Goal: Navigation & Orientation: Find specific page/section

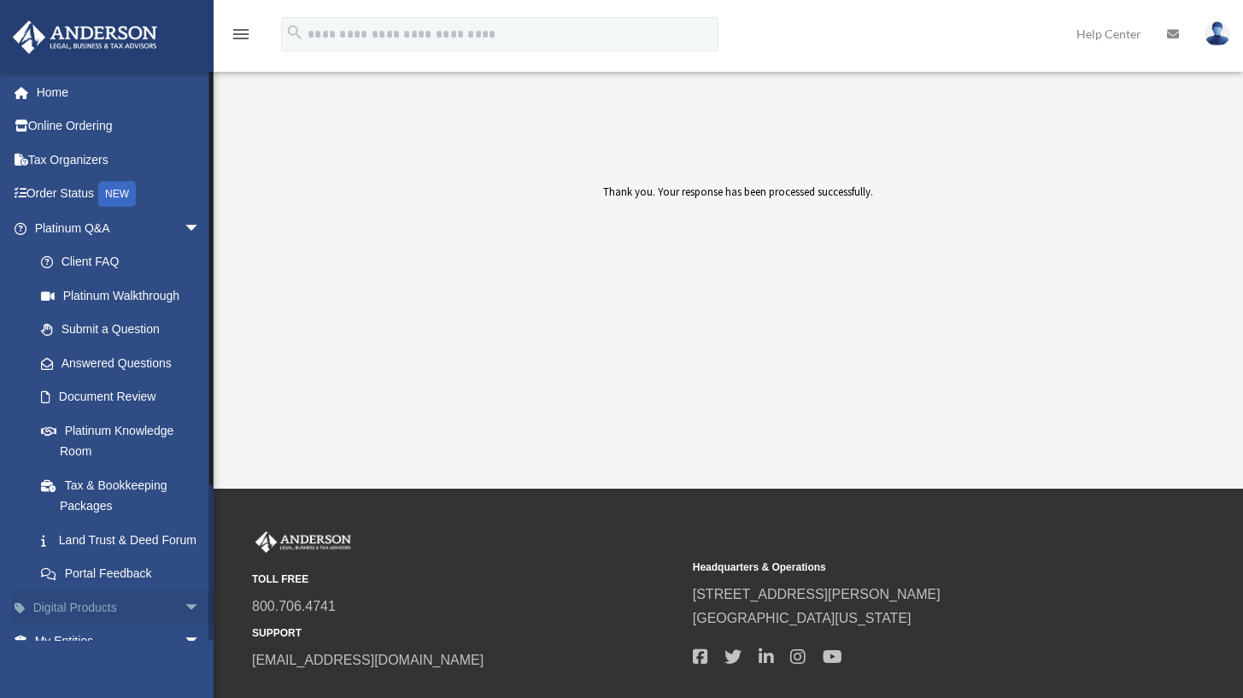
click at [95, 619] on link "Digital Products arrow_drop_down" at bounding box center [119, 607] width 214 height 34
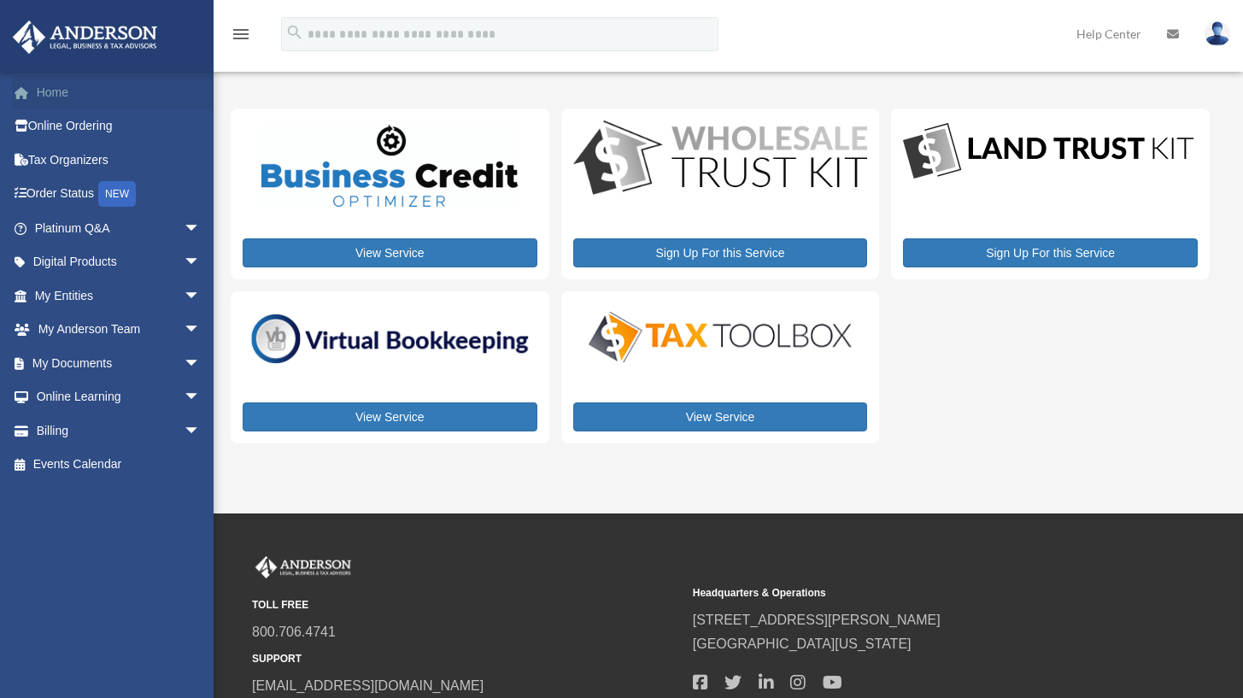
click at [63, 91] on link "Home" at bounding box center [119, 92] width 214 height 34
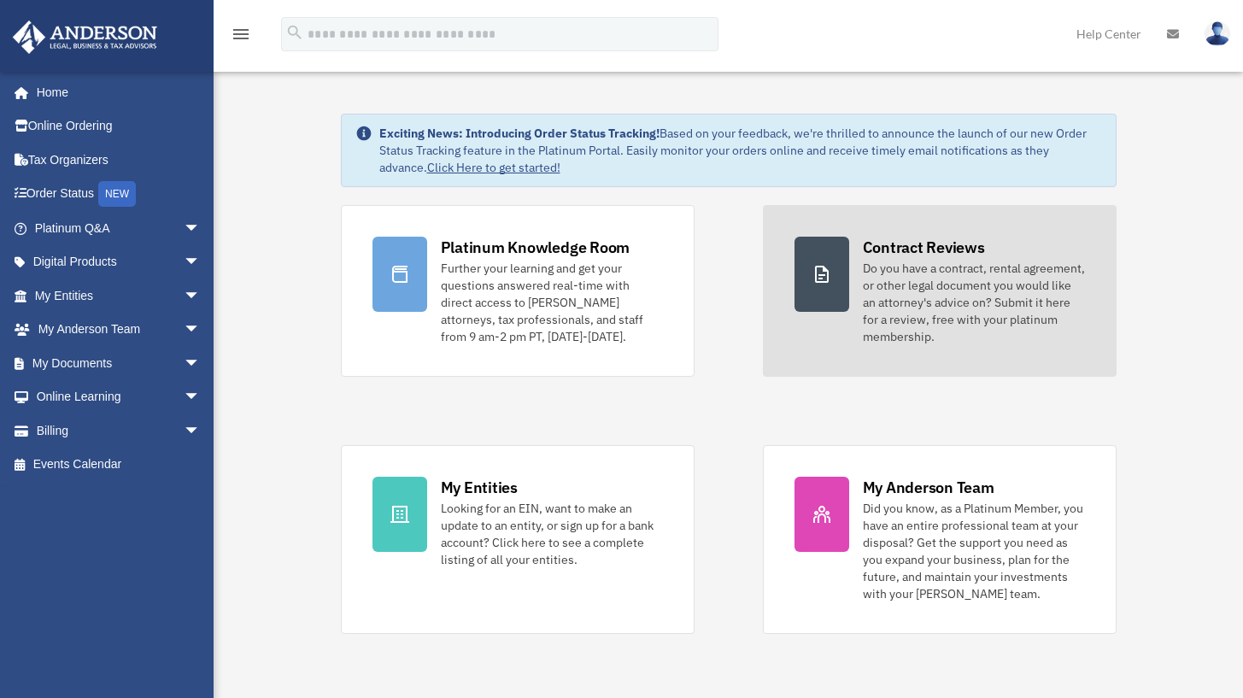
click at [930, 273] on div "Do you have a contract, rental agreement, or other legal document you would lik…" at bounding box center [974, 302] width 222 height 85
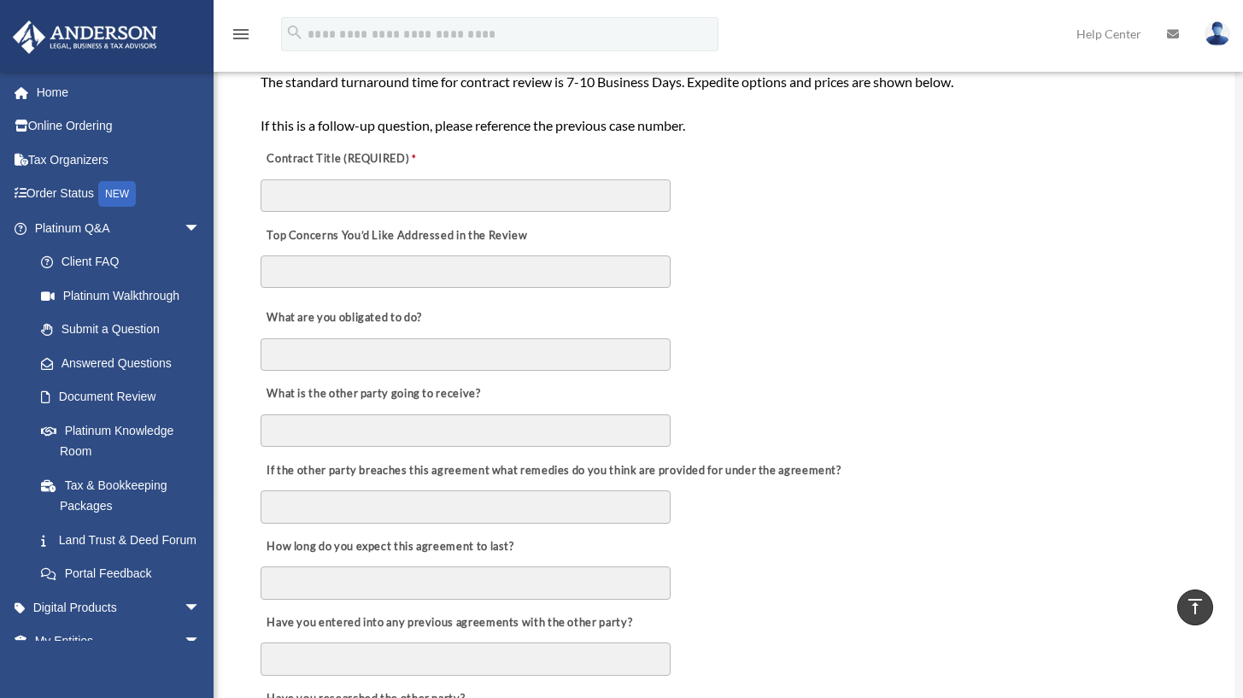
scroll to position [373, 0]
click at [99, 224] on link "Platinum Q&A arrow_drop_down" at bounding box center [119, 228] width 214 height 34
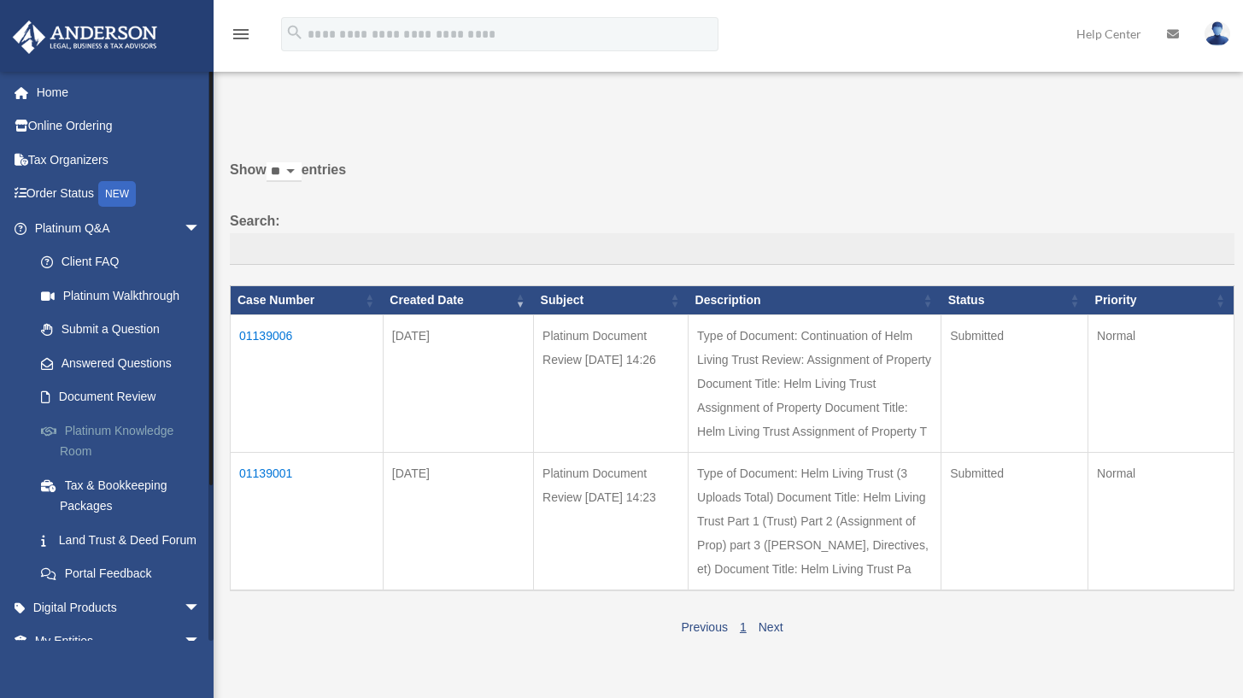
click at [101, 420] on link "Platinum Knowledge Room" at bounding box center [125, 441] width 202 height 55
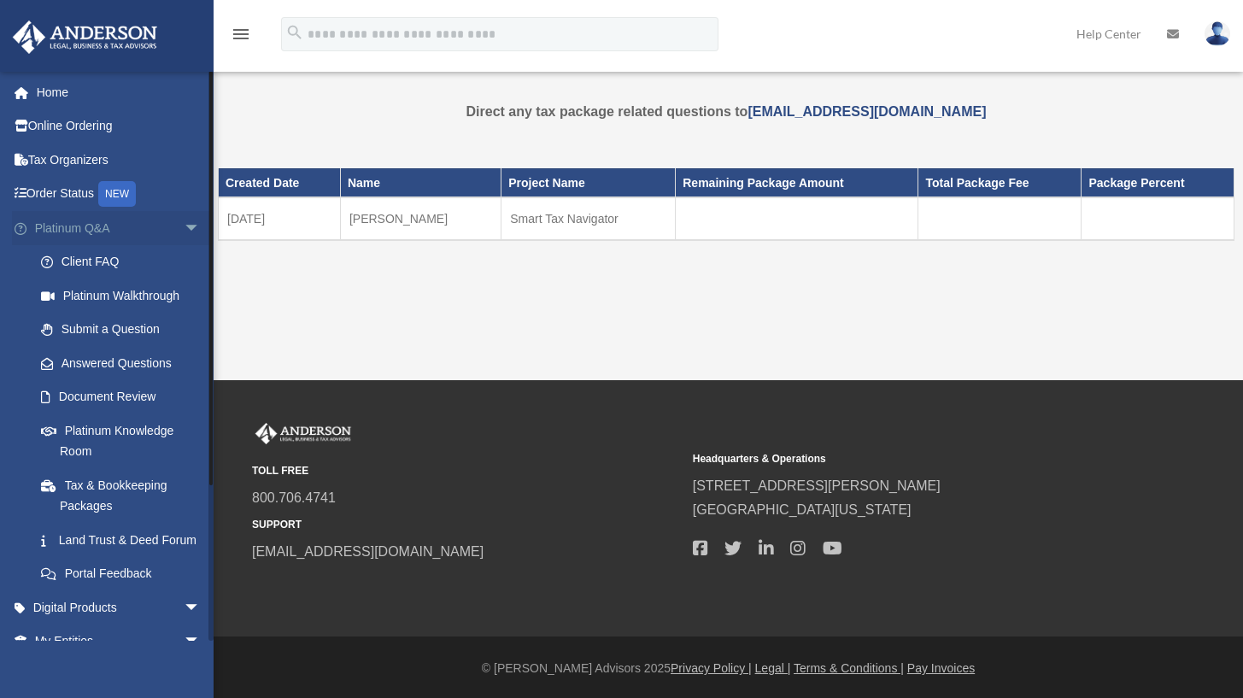
click at [87, 227] on link "Platinum Q&A arrow_drop_down" at bounding box center [119, 228] width 214 height 34
